Goal: Task Accomplishment & Management: Complete application form

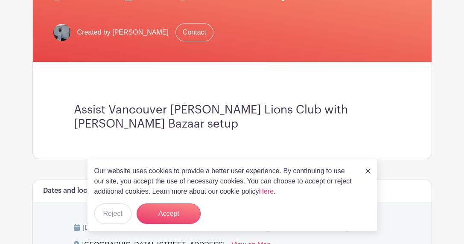
scroll to position [170, 0]
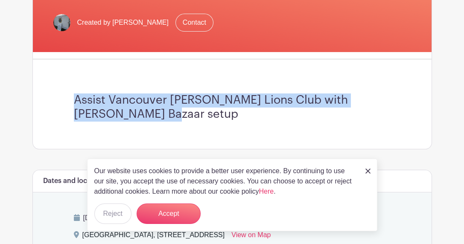
drag, startPoint x: 145, startPoint y: 113, endPoint x: 72, endPoint y: 100, distance: 74.6
click at [72, 100] on div "Assist Vancouver [PERSON_NAME] Lions Club with [PERSON_NAME] Bazaar setup" at bounding box center [232, 107] width 358 height 83
drag, startPoint x: 72, startPoint y: 100, endPoint x: 88, endPoint y: 105, distance: 16.9
copy h3 "Assist Vancouver [PERSON_NAME] Lions Club with [PERSON_NAME] Bazaar setup"
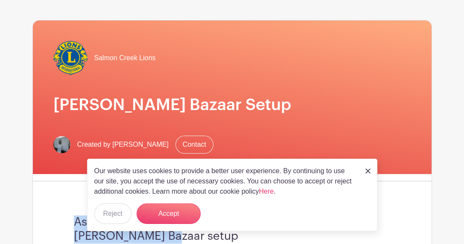
scroll to position [0, 0]
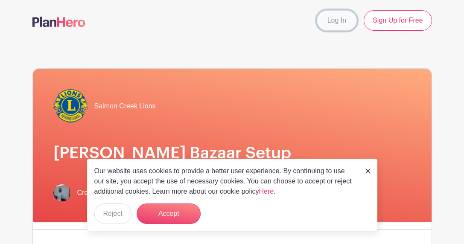
click at [331, 24] on link "Log In" at bounding box center [337, 20] width 40 height 21
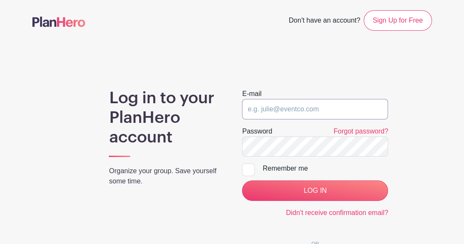
click at [267, 110] on input "email" at bounding box center [315, 109] width 146 height 21
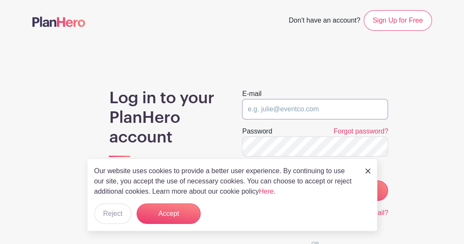
type input "davepage@pacifier.com"
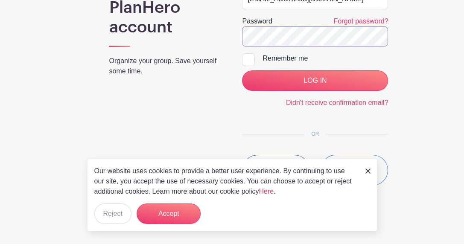
scroll to position [82, 0]
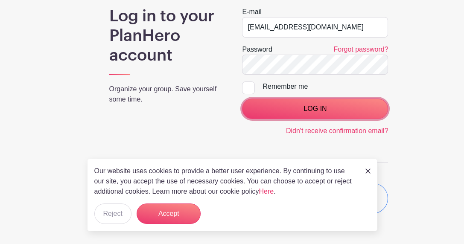
click at [320, 109] on input "LOG IN" at bounding box center [315, 109] width 146 height 21
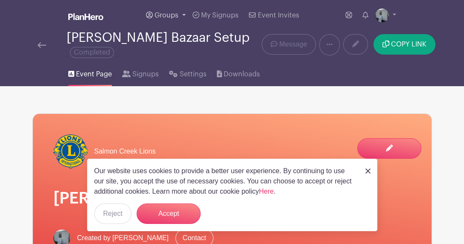
click at [168, 11] on link "Groups" at bounding box center [166, 15] width 47 height 31
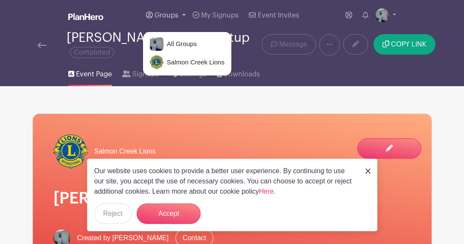
click at [168, 11] on link "Groups" at bounding box center [166, 15] width 47 height 31
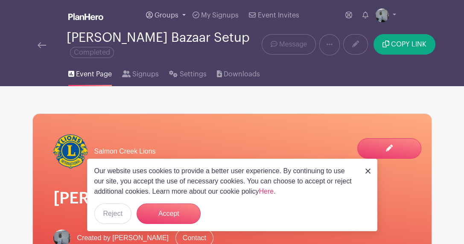
click at [159, 16] on span "Groups" at bounding box center [167, 15] width 24 height 7
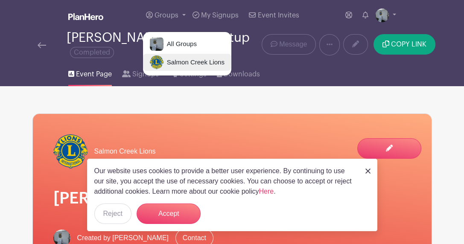
click at [178, 60] on span "Salmon Creek Lions" at bounding box center [194, 63] width 61 height 10
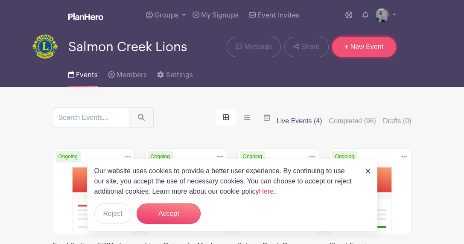
click at [370, 42] on link "+ New Event" at bounding box center [364, 47] width 64 height 21
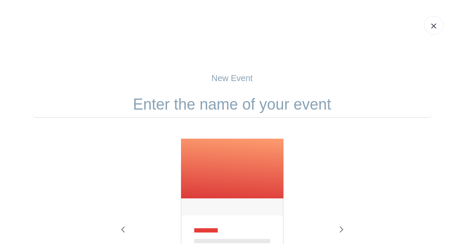
click at [249, 102] on input "text" at bounding box center [232, 104] width 400 height 26
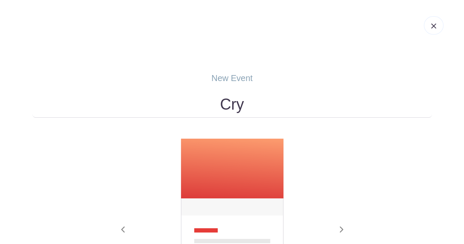
type input "[PERSON_NAME] Bazaar Setup"
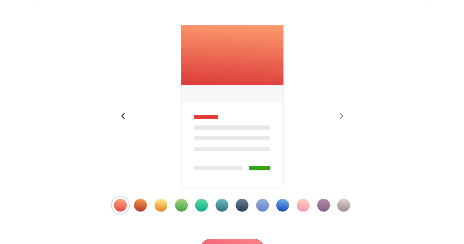
scroll to position [199, 0]
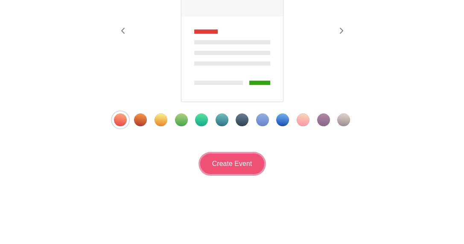
click at [234, 159] on input "Create Event" at bounding box center [232, 164] width 64 height 21
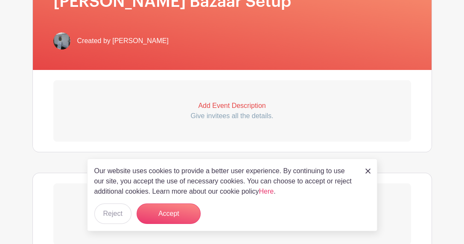
scroll to position [228, 0]
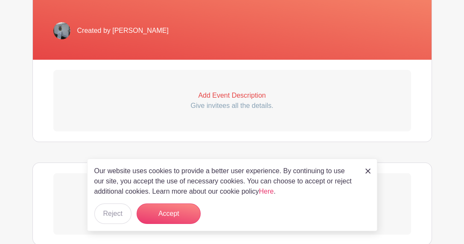
click at [223, 98] on p "Add Event Description" at bounding box center [232, 96] width 358 height 10
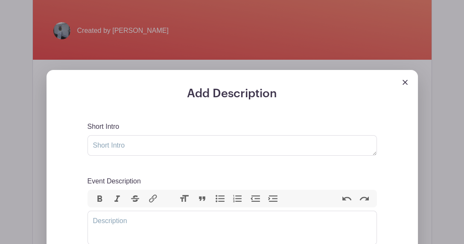
scroll to position [256, 0]
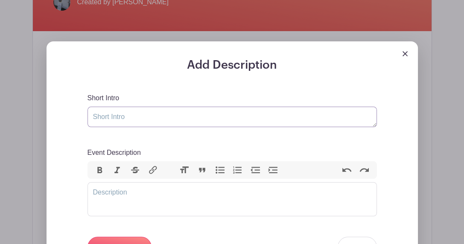
click at [124, 116] on textarea "Short Intro" at bounding box center [233, 117] width 290 height 21
paste textarea "Assist Vancouver [PERSON_NAME] Lions Club with [PERSON_NAME] Bazaar setup"
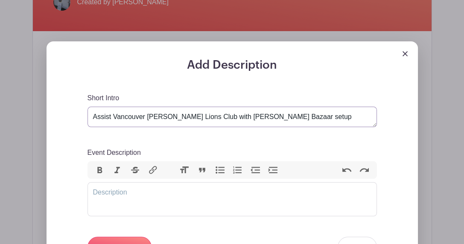
type textarea "Assist Vancouver [PERSON_NAME] Lions Club with [PERSON_NAME] Bazaar setup"
click at [152, 98] on div "Short Intro Assist Vancouver [PERSON_NAME] Lions Club with [PERSON_NAME] Bazaar…" at bounding box center [233, 110] width 290 height 34
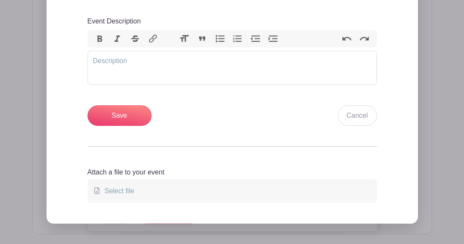
scroll to position [399, 0]
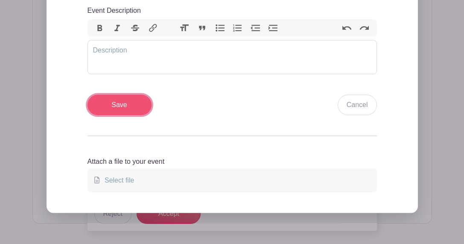
click at [127, 106] on input "Save" at bounding box center [120, 105] width 64 height 21
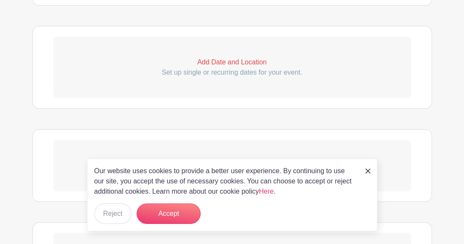
scroll to position [471, 0]
click at [220, 68] on p "Set up single or recurring dates for your event." at bounding box center [232, 73] width 358 height 10
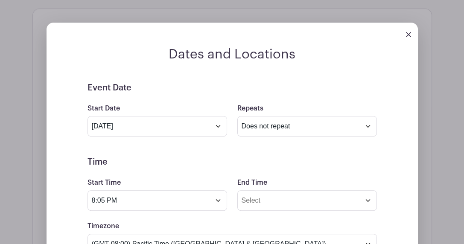
scroll to position [499, 0]
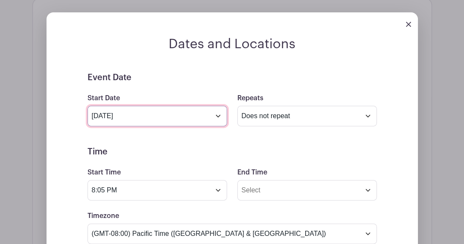
click at [157, 117] on input "[DATE]" at bounding box center [158, 116] width 140 height 21
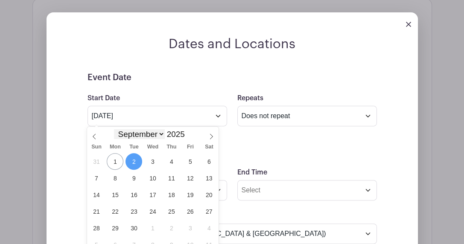
click at [162, 134] on select "January February March April May June July August September October November De…" at bounding box center [139, 134] width 50 height 10
select select "10"
click at [114, 129] on select "January February March April May June July August September October November De…" at bounding box center [139, 134] width 50 height 10
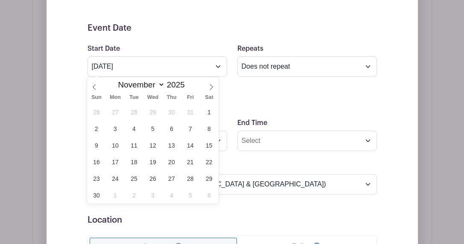
scroll to position [556, 0]
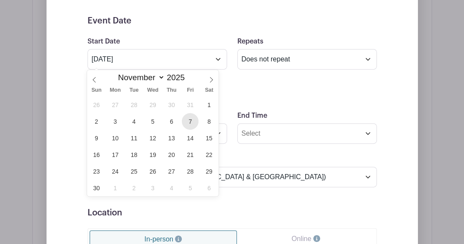
click at [191, 120] on span "7" at bounding box center [190, 121] width 17 height 17
type input "[DATE]"
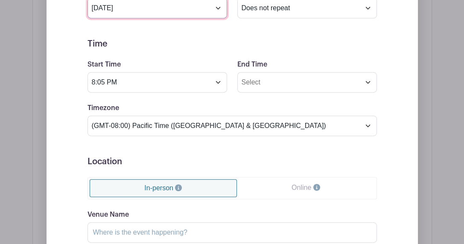
scroll to position [613, 0]
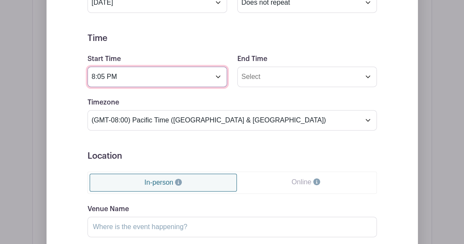
click at [160, 80] on input "8:05 PM" at bounding box center [158, 77] width 140 height 21
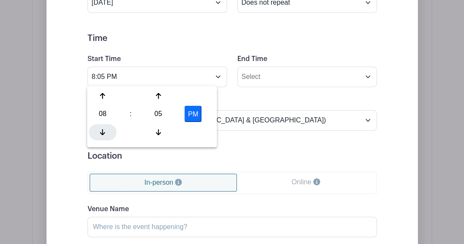
click at [104, 132] on icon at bounding box center [102, 132] width 5 height 7
click at [159, 129] on icon at bounding box center [158, 132] width 5 height 7
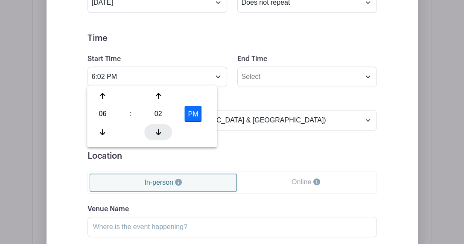
click at [159, 129] on icon at bounding box center [158, 132] width 5 height 7
type input "6:00 PM"
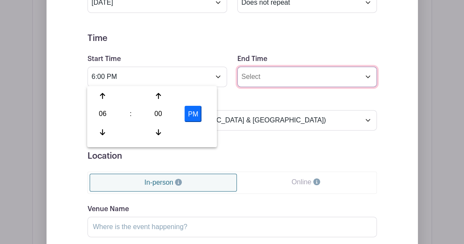
click at [270, 73] on input "End Time" at bounding box center [308, 77] width 140 height 21
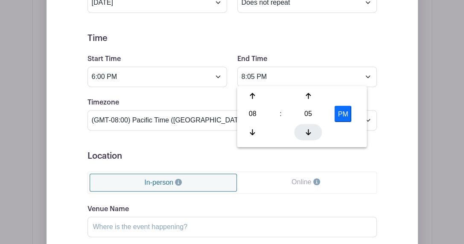
click at [305, 130] on div at bounding box center [309, 132] width 28 height 16
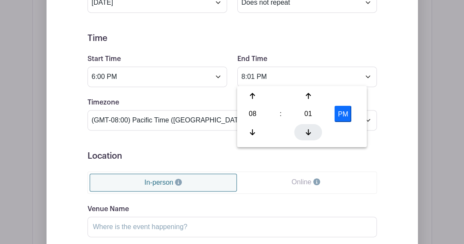
type input "8:00 PM"
click at [292, 52] on form "Event Date Start Date [DATE] Repeats Does not repeat Daily Weekly Monthly on da…" at bounding box center [233, 151] width 290 height 385
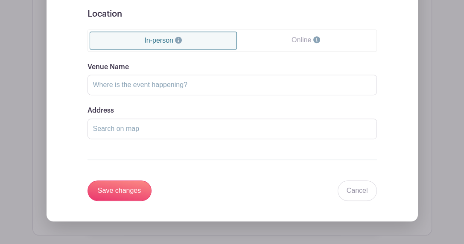
scroll to position [756, 0]
click at [158, 82] on input "Venue Name" at bounding box center [233, 84] width 290 height 21
type input "[GEOGRAPHIC_DATA]"
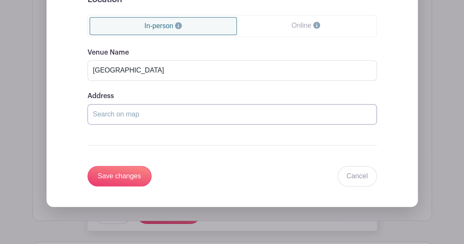
scroll to position [784, 0]
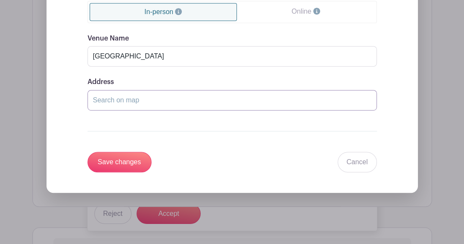
click at [141, 92] on input "Address" at bounding box center [233, 100] width 290 height 21
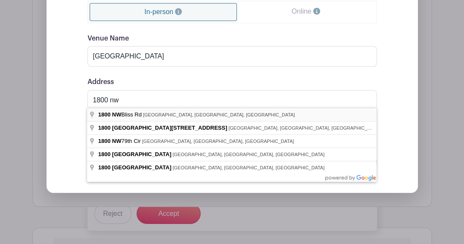
type input "[STREET_ADDRESS]"
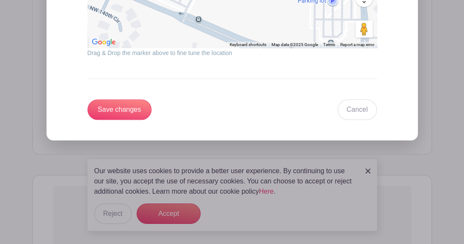
scroll to position [1040, 0]
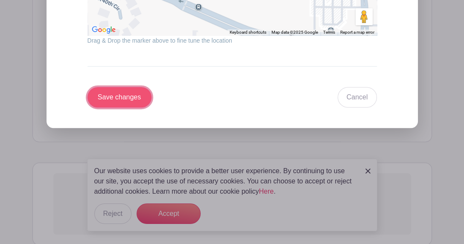
click at [126, 95] on input "Save changes" at bounding box center [120, 97] width 64 height 21
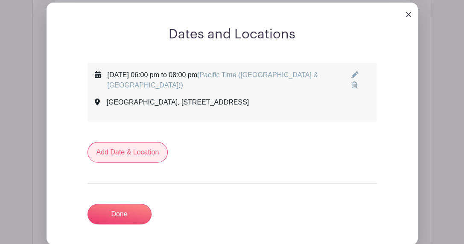
scroll to position [440, 0]
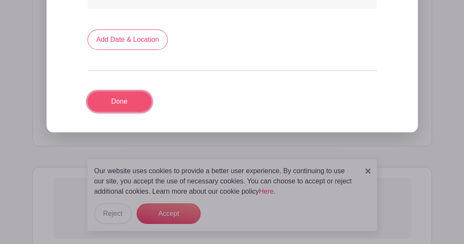
click at [118, 106] on link "Done" at bounding box center [120, 101] width 64 height 21
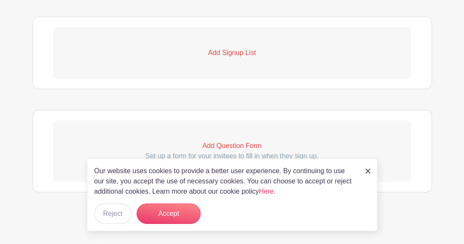
scroll to position [530, 0]
click at [216, 48] on p "Add Signup List" at bounding box center [232, 53] width 358 height 10
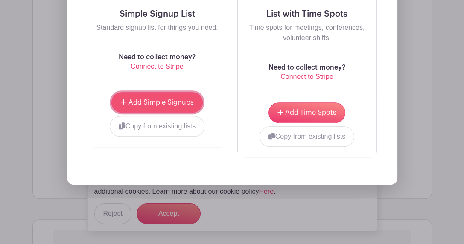
click at [180, 104] on span "Add Simple Signups" at bounding box center [161, 102] width 65 height 7
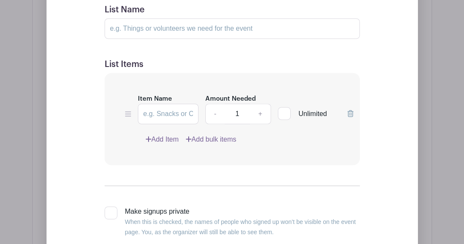
scroll to position [712, 0]
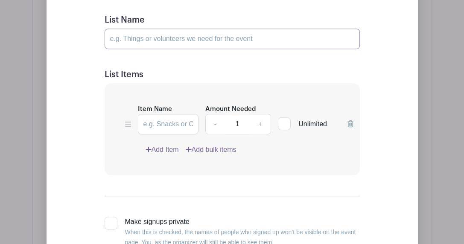
click at [162, 33] on input "List Name" at bounding box center [233, 39] width 256 height 21
type input "Volunteers"
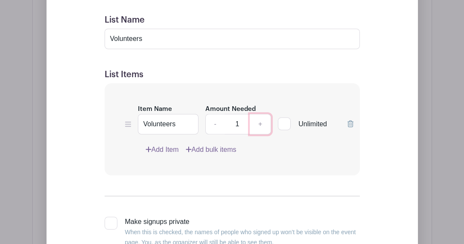
click at [259, 122] on link "+" at bounding box center [260, 124] width 21 height 21
type input "5"
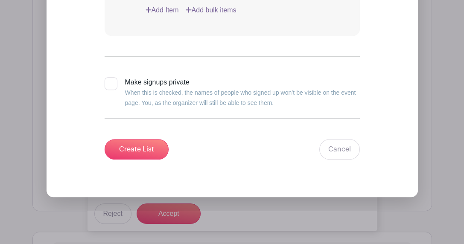
scroll to position [855, 0]
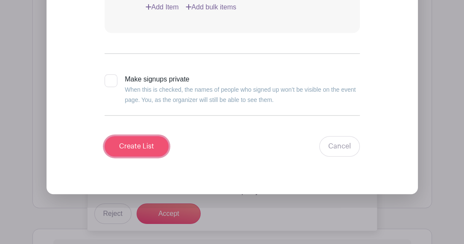
click at [138, 141] on input "Create List" at bounding box center [137, 146] width 64 height 21
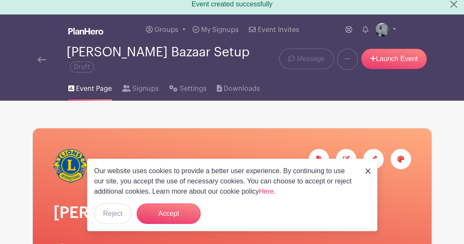
scroll to position [0, 0]
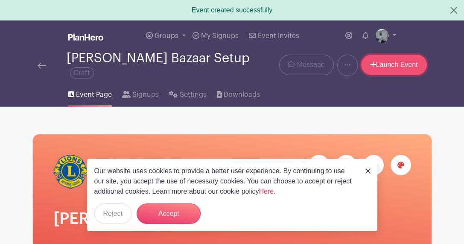
click at [393, 65] on link "Launch Event" at bounding box center [394, 65] width 66 height 21
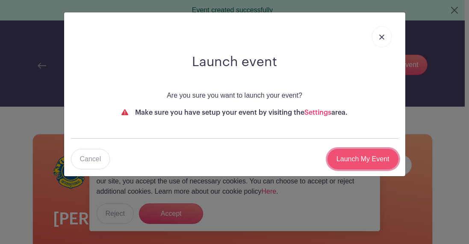
click at [354, 159] on input "Launch My Event" at bounding box center [362, 159] width 71 height 21
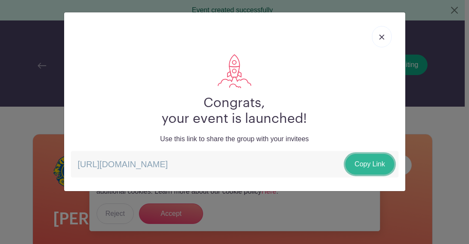
click at [368, 160] on link "Copy Link" at bounding box center [369, 164] width 48 height 21
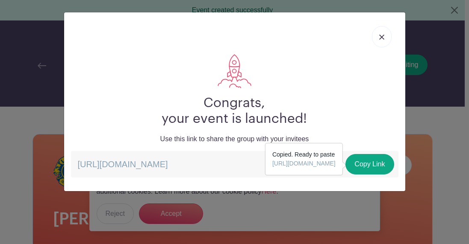
click at [380, 38] on img at bounding box center [381, 37] width 5 height 5
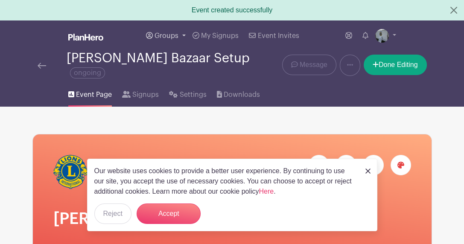
click at [154, 33] on link "Groups" at bounding box center [166, 36] width 47 height 31
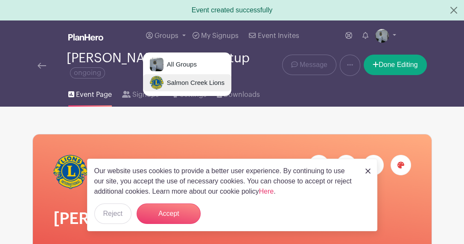
click at [171, 84] on span "Salmon Creek Lions" at bounding box center [194, 83] width 61 height 10
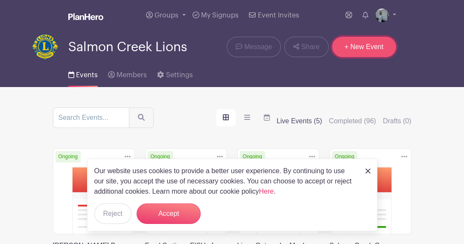
click at [360, 50] on link "+ New Event" at bounding box center [364, 47] width 64 height 21
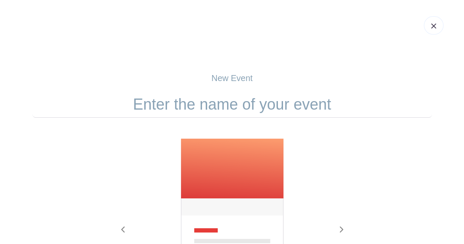
click at [238, 105] on input "text" at bounding box center [232, 104] width 400 height 26
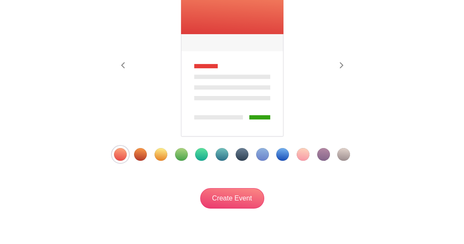
scroll to position [170, 0]
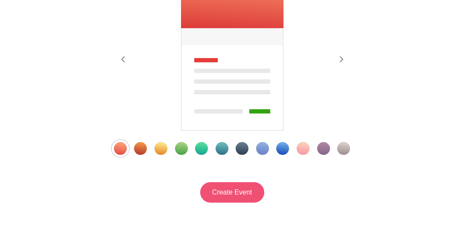
type input "Heritage Farm Harvest"
click at [231, 192] on input "Create Event" at bounding box center [232, 192] width 64 height 21
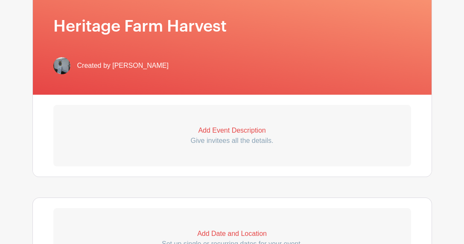
scroll to position [199, 0]
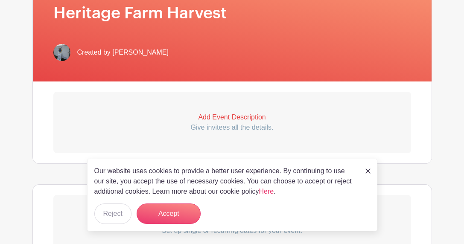
click at [236, 115] on p "Add Event Description" at bounding box center [232, 117] width 358 height 10
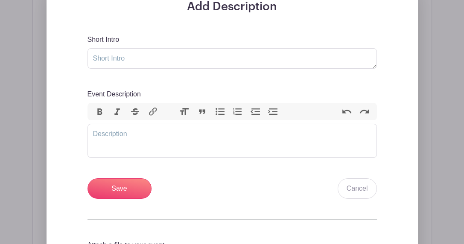
scroll to position [313, 0]
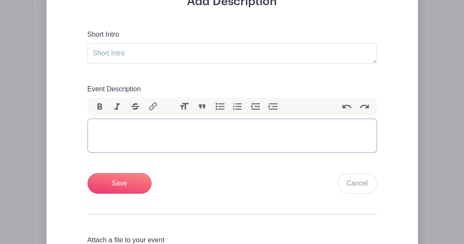
click at [125, 129] on trix-editor "Event Description" at bounding box center [233, 136] width 290 height 34
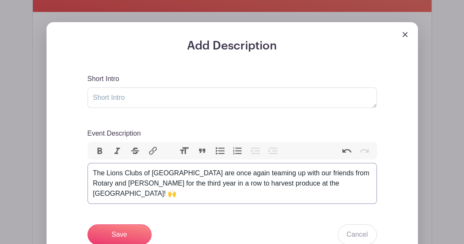
scroll to position [256, 0]
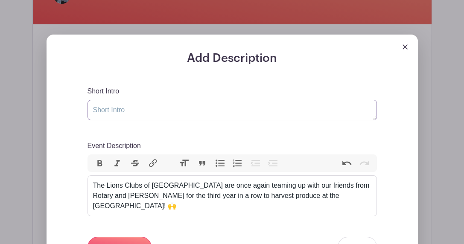
click at [133, 110] on textarea "Short Intro" at bounding box center [233, 110] width 290 height 21
type textarea "Heritage Farm Harvest"
click at [158, 94] on div "Short Intro Heritage Farm Harvest" at bounding box center [233, 103] width 290 height 34
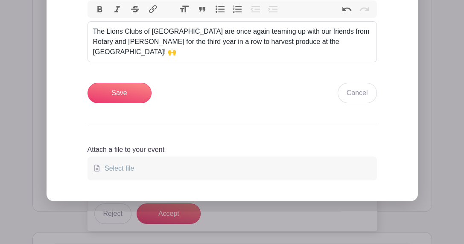
scroll to position [427, 0]
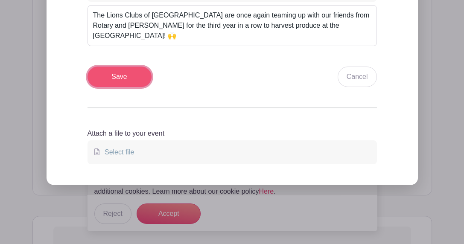
click at [133, 81] on input "Save" at bounding box center [120, 77] width 64 height 21
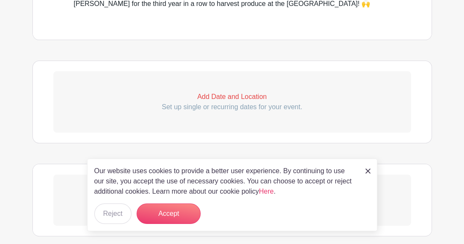
scroll to position [449, 0]
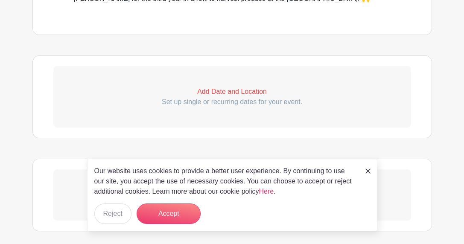
click at [211, 92] on p "Add Date and Location" at bounding box center [232, 92] width 358 height 10
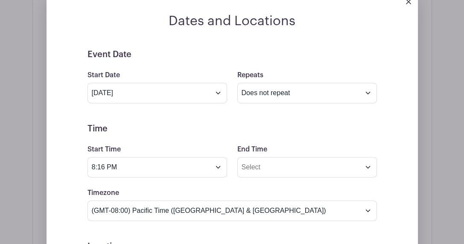
scroll to position [534, 0]
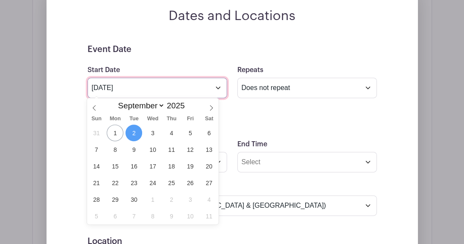
click at [173, 94] on input "[DATE]" at bounding box center [158, 88] width 140 height 21
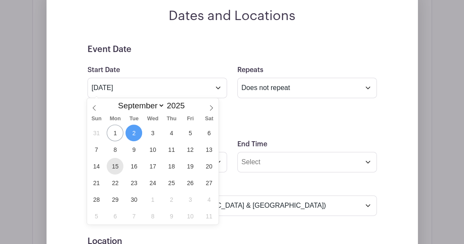
click at [119, 166] on span "15" at bounding box center [115, 166] width 17 height 17
type input "[DATE]"
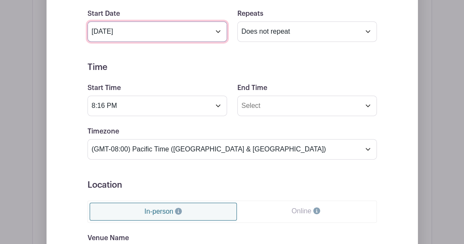
scroll to position [591, 0]
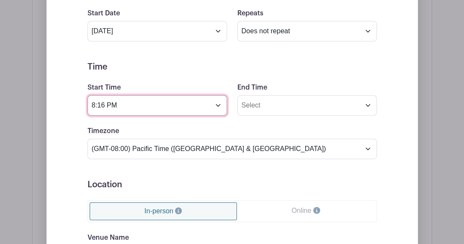
click at [134, 104] on input "8:16 PM" at bounding box center [158, 105] width 140 height 21
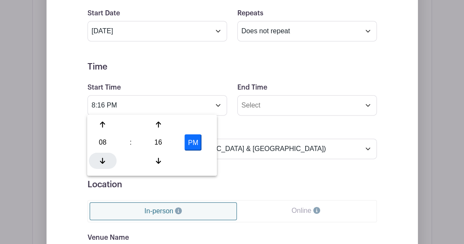
click at [103, 157] on icon at bounding box center [102, 160] width 5 height 7
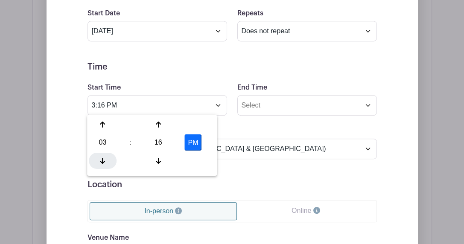
click at [103, 157] on icon at bounding box center [102, 160] width 5 height 7
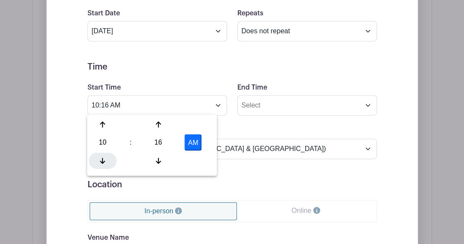
click at [103, 157] on icon at bounding box center [102, 160] width 5 height 7
click at [159, 125] on icon at bounding box center [158, 125] width 5 height 6
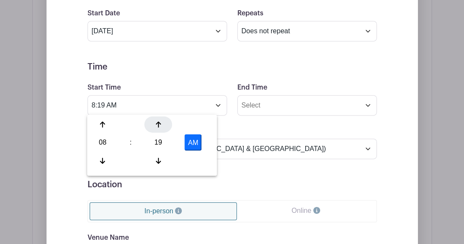
click at [159, 125] on icon at bounding box center [158, 125] width 5 height 6
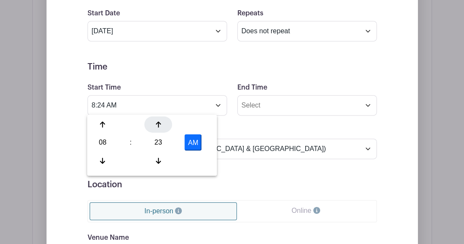
click at [159, 125] on icon at bounding box center [158, 125] width 5 height 6
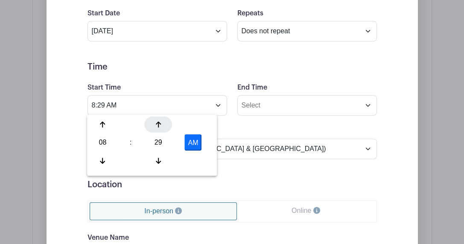
click at [159, 125] on icon at bounding box center [158, 125] width 5 height 6
type input "8:30 AM"
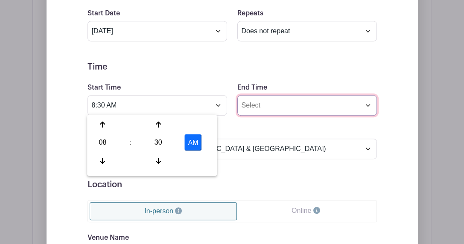
click at [253, 104] on input "End Time" at bounding box center [308, 105] width 140 height 21
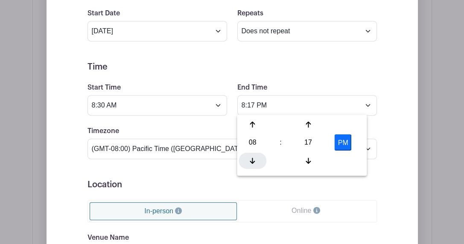
click at [254, 155] on div at bounding box center [253, 161] width 28 height 16
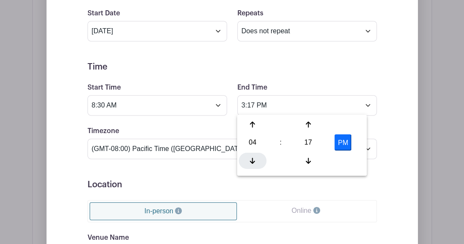
click at [254, 155] on div at bounding box center [253, 161] width 28 height 16
click at [254, 118] on div at bounding box center [253, 125] width 28 height 16
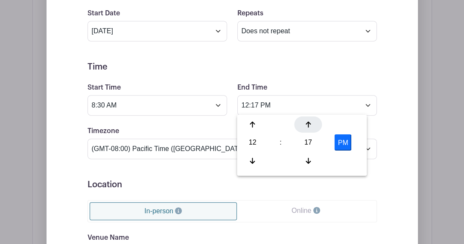
click at [310, 127] on icon at bounding box center [308, 124] width 5 height 7
click at [311, 124] on div at bounding box center [309, 125] width 28 height 16
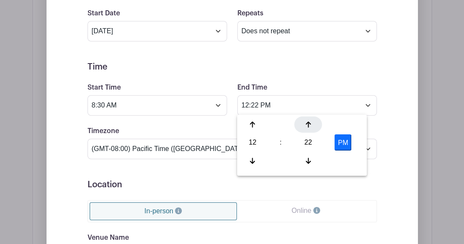
click at [311, 124] on div at bounding box center [309, 125] width 28 height 16
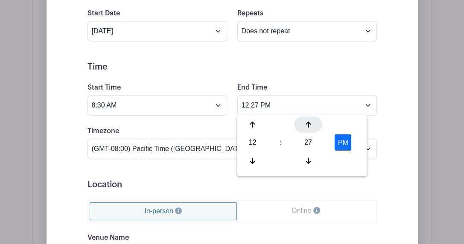
click at [311, 124] on div at bounding box center [309, 125] width 28 height 16
type input "12:30 PM"
click at [304, 75] on form "Event Date Start Date [DATE] Repeats Does not repeat Daily Weekly Monthly on da…" at bounding box center [233, 180] width 290 height 385
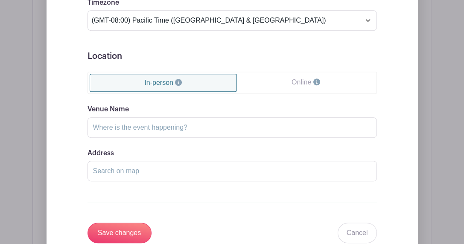
scroll to position [733, 0]
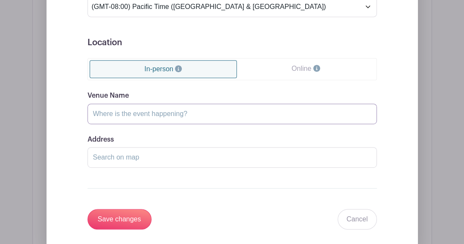
click at [151, 113] on input "Venue Name" at bounding box center [233, 114] width 290 height 21
type input "Heritage Farm"
click at [110, 156] on input "Address" at bounding box center [233, 157] width 290 height 21
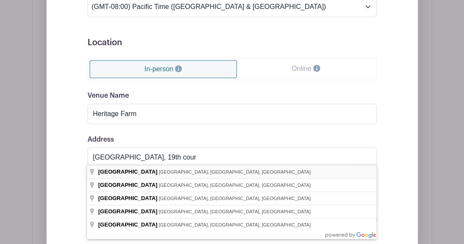
type input "[GEOGRAPHIC_DATA], [GEOGRAPHIC_DATA], [GEOGRAPHIC_DATA]"
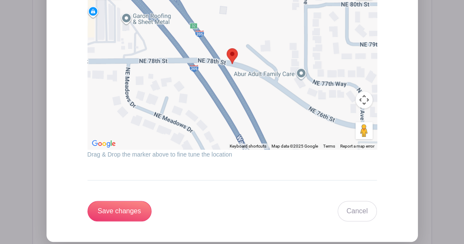
scroll to position [1018, 0]
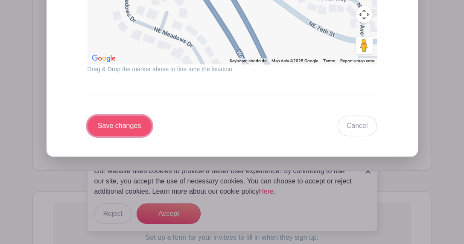
click at [109, 123] on input "Save changes" at bounding box center [120, 126] width 64 height 21
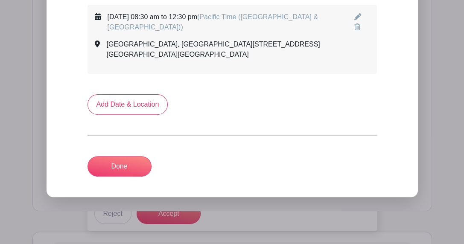
scroll to position [474, 0]
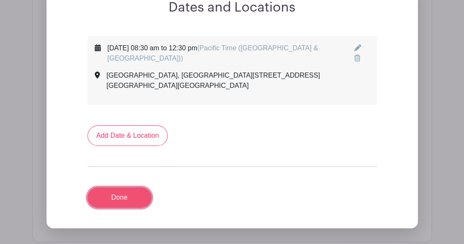
click at [135, 188] on link "Done" at bounding box center [120, 198] width 64 height 21
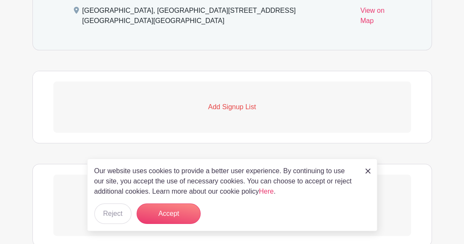
scroll to position [503, 0]
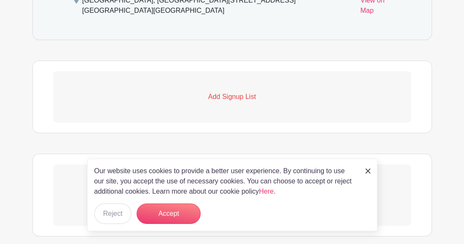
click at [229, 92] on p "Add Signup List" at bounding box center [232, 97] width 358 height 10
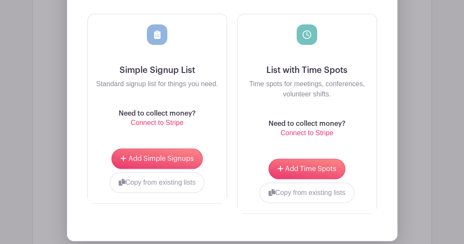
scroll to position [702, 0]
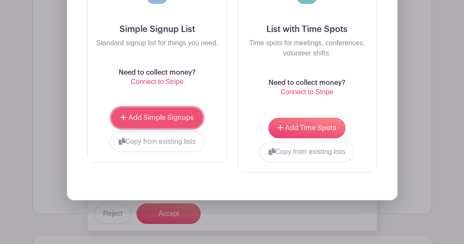
click at [174, 115] on span "Add Simple Signups" at bounding box center [161, 118] width 65 height 7
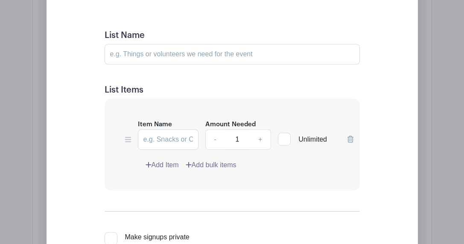
scroll to position [714, 0]
click at [159, 44] on input "List Name" at bounding box center [233, 54] width 256 height 21
type input "Volunteers"
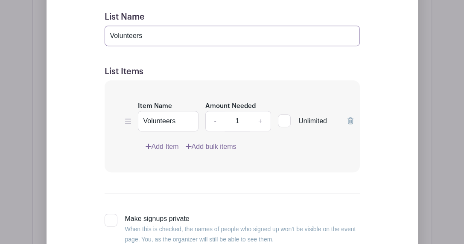
scroll to position [770, 0]
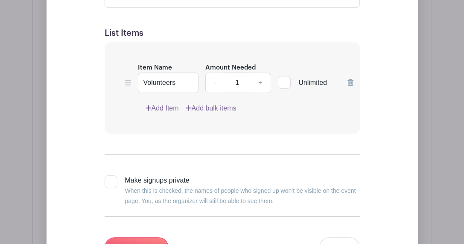
click at [281, 78] on input "Unlimited" at bounding box center [281, 81] width 6 height 6
checkbox input "true"
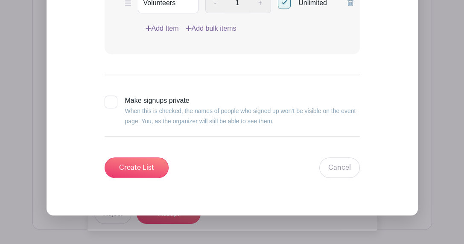
scroll to position [884, 0]
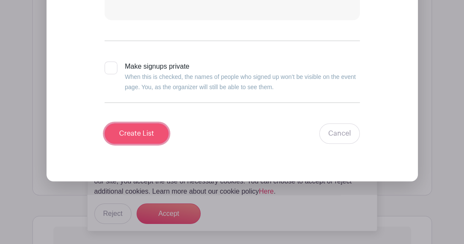
click at [141, 123] on input "Create List" at bounding box center [137, 133] width 64 height 21
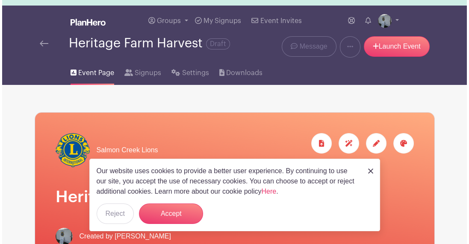
scroll to position [6, 0]
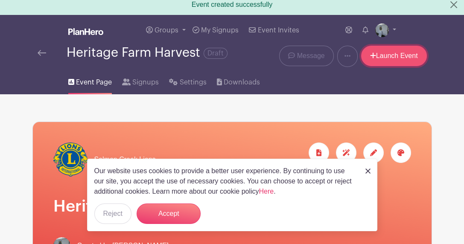
click at [417, 58] on link "Launch Event" at bounding box center [394, 56] width 66 height 21
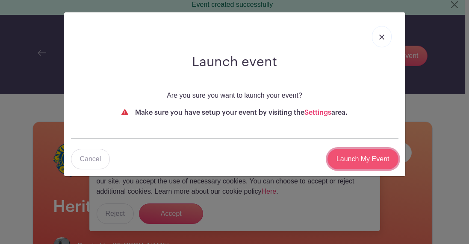
click at [364, 152] on input "Launch My Event" at bounding box center [362, 159] width 71 height 21
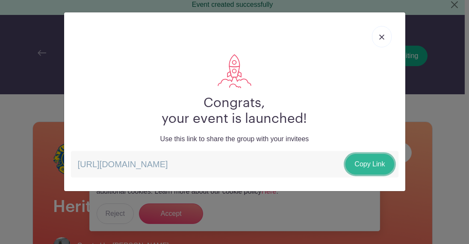
click at [364, 162] on link "Copy Link" at bounding box center [369, 164] width 48 height 21
